Goal: Information Seeking & Learning: Learn about a topic

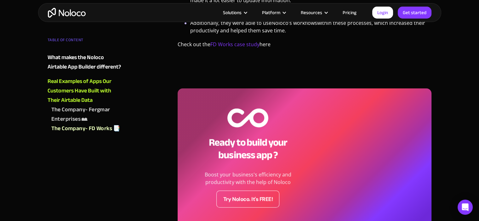
scroll to position [2960, 0]
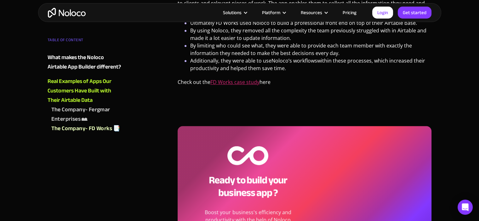
click at [232, 79] on link "FD Works case study" at bounding box center [234, 82] width 49 height 7
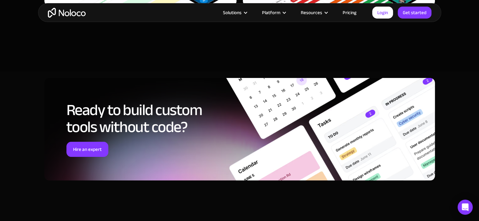
scroll to position [2425, 0]
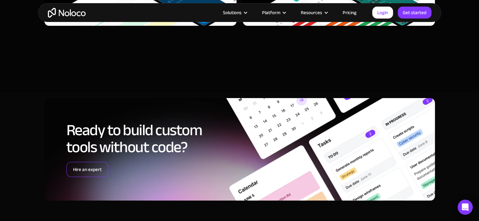
click at [90, 162] on link "Hire an expert" at bounding box center [87, 169] width 42 height 15
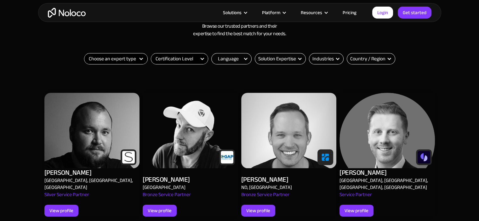
scroll to position [283, 0]
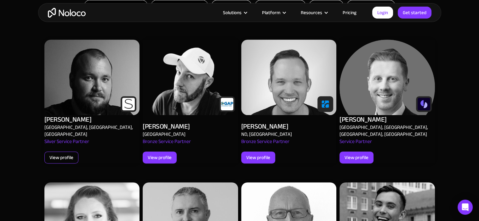
click at [73, 152] on div "View profile" at bounding box center [61, 158] width 34 height 12
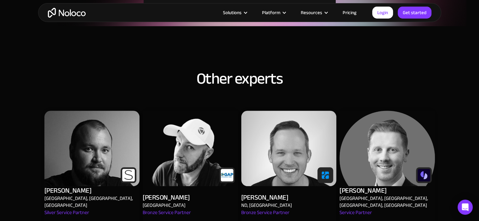
scroll to position [819, 0]
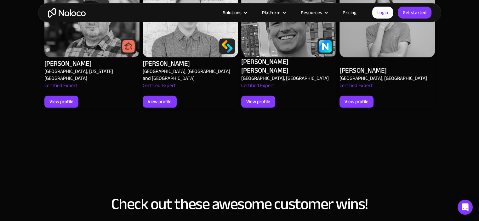
scroll to position [819, 0]
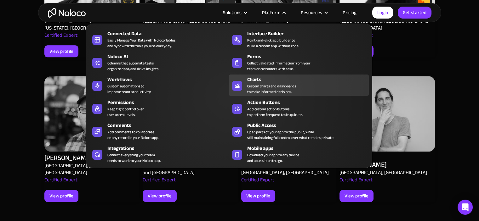
click at [259, 86] on div "Custom charts and dashboards to make informed decisions." at bounding box center [271, 88] width 49 height 11
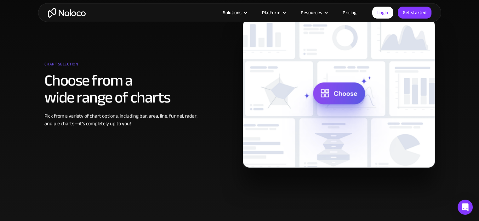
scroll to position [283, 0]
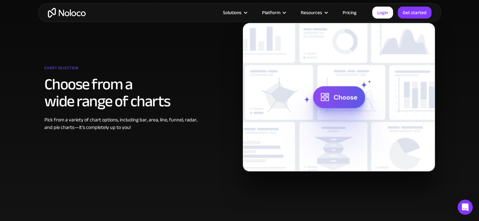
click at [345, 98] on img at bounding box center [339, 97] width 192 height 149
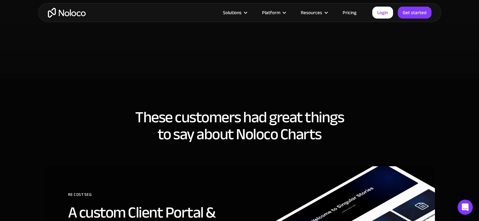
scroll to position [1386, 0]
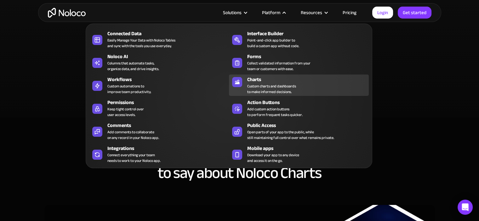
click at [261, 84] on div "Custom charts and dashboards to make informed decisions." at bounding box center [271, 88] width 49 height 11
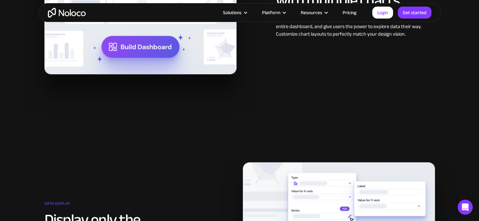
scroll to position [598, 0]
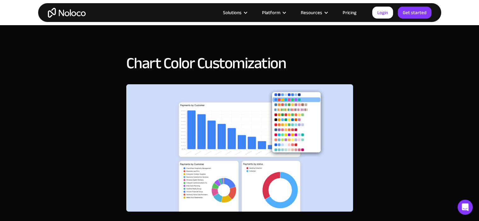
scroll to position [157, 0]
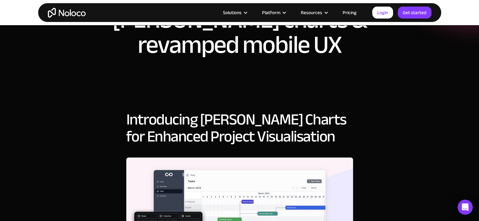
scroll to position [126, 0]
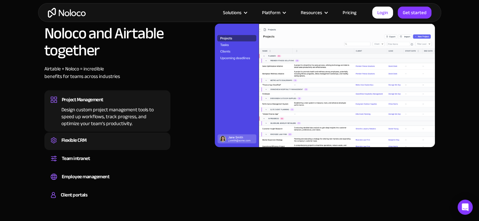
scroll to position [472, 0]
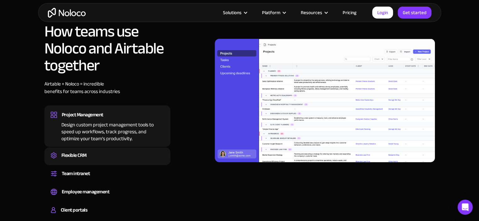
click at [71, 151] on div "Flexible CRM" at bounding box center [73, 155] width 25 height 9
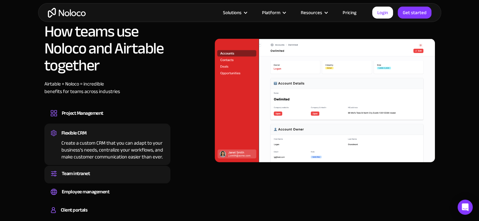
click at [72, 169] on div "Team intranet" at bounding box center [76, 173] width 28 height 9
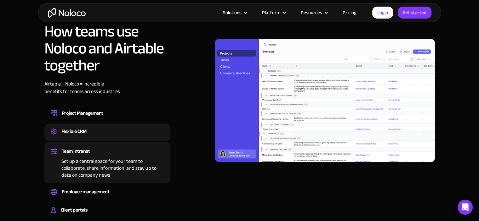
click at [76, 127] on div "Flexible CRM" at bounding box center [73, 131] width 25 height 9
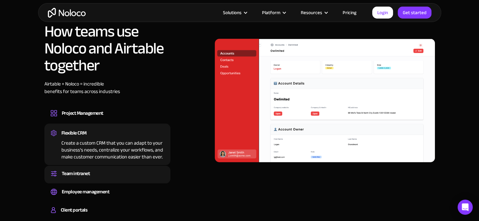
click at [79, 169] on div "Team intranet" at bounding box center [76, 173] width 28 height 9
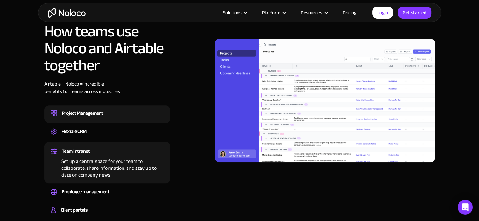
click at [76, 109] on div "Project Management" at bounding box center [83, 113] width 42 height 9
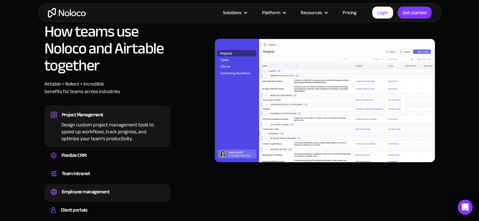
click at [86, 187] on div "Employee management" at bounding box center [86, 191] width 48 height 9
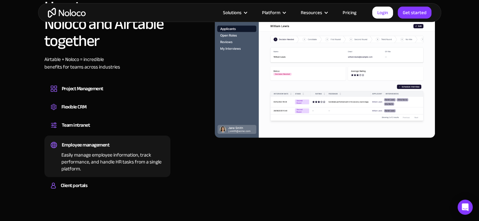
scroll to position [504, 0]
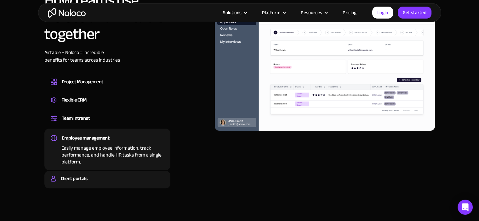
click at [84, 184] on div "Build a secure, fully-branded, and personalized client portal that lets your cu…" at bounding box center [107, 185] width 113 height 2
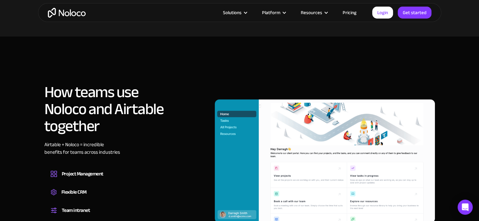
scroll to position [409, 0]
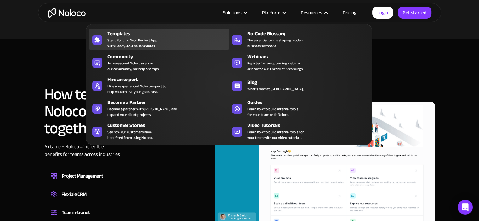
click at [134, 43] on span "Start Building Your Perfect App with Ready-to-Use Templates" at bounding box center [132, 42] width 50 height 11
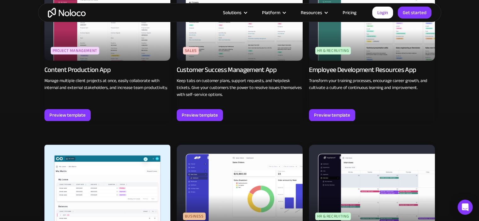
scroll to position [756, 0]
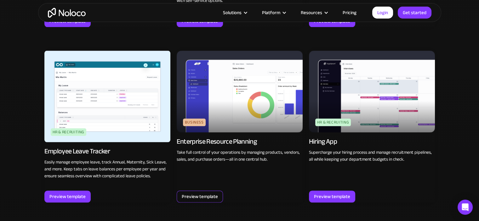
click at [203, 197] on div "Preview template" at bounding box center [200, 197] width 36 height 8
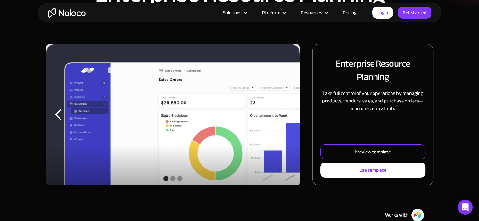
click at [363, 156] on div "Preview template" at bounding box center [373, 152] width 36 height 8
